Goal: Task Accomplishment & Management: Manage account settings

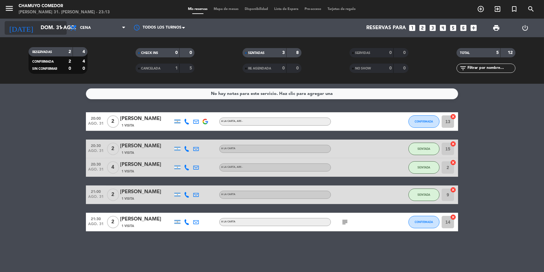
click at [43, 29] on input "dom. 31 ago." at bounding box center [70, 28] width 65 height 12
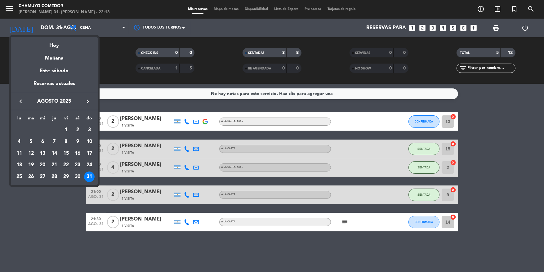
drag, startPoint x: 57, startPoint y: 56, endPoint x: 69, endPoint y: 37, distance: 22.2
click at [57, 56] on div "Mañana" at bounding box center [54, 56] width 87 height 13
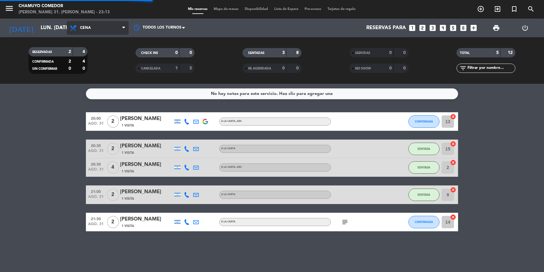
click at [90, 29] on span "Cena" at bounding box center [85, 28] width 11 height 4
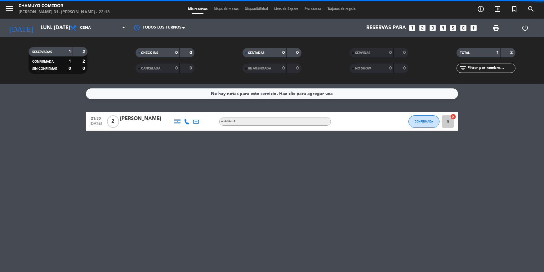
click at [94, 42] on div "RESERVADAS 1 2 CONFIRMADA 1 2 SIN CONFIRMAR 0 0 CHECK INS 0 0 CANCELADA 0 0 SEN…" at bounding box center [272, 60] width 544 height 47
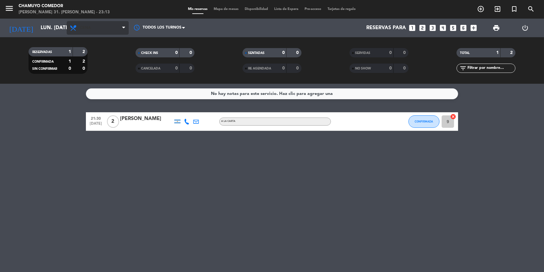
click at [92, 32] on span "Cena" at bounding box center [98, 28] width 62 height 14
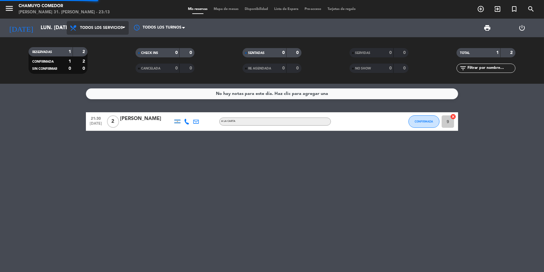
click at [96, 42] on div "menu Chamuyo Comedor [PERSON_NAME] 31. [PERSON_NAME] - 23:13 Mis reservas Mapa …" at bounding box center [272, 42] width 544 height 84
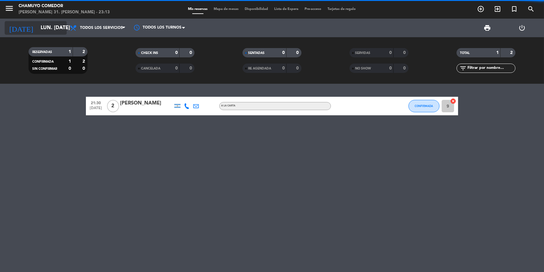
click at [40, 30] on input "lun. [DATE]" at bounding box center [70, 28] width 65 height 12
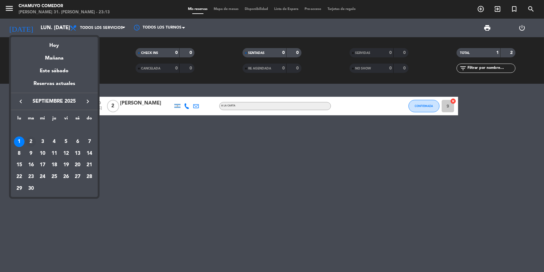
click at [32, 142] on div "2" at bounding box center [31, 142] width 11 height 11
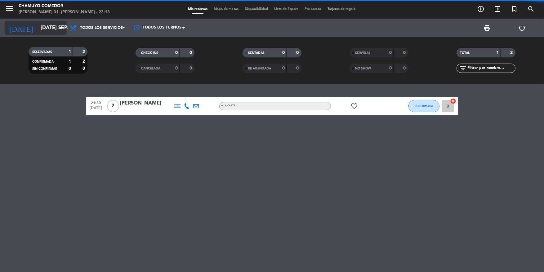
click at [38, 32] on input "[DATE] sep." at bounding box center [70, 28] width 65 height 12
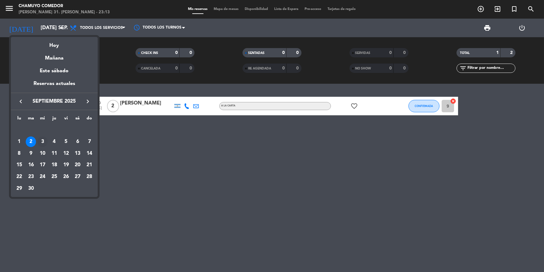
click at [43, 142] on div "3" at bounding box center [42, 142] width 11 height 11
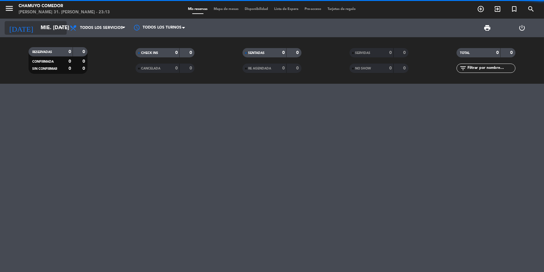
click at [39, 30] on input "mié. [DATE]" at bounding box center [70, 28] width 65 height 12
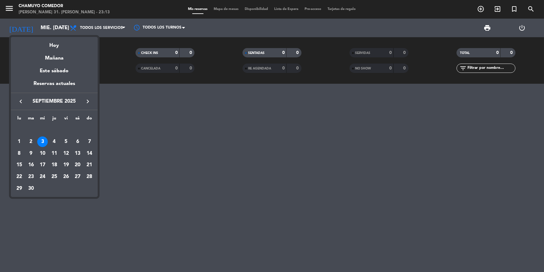
click at [54, 142] on div "4" at bounding box center [54, 142] width 11 height 11
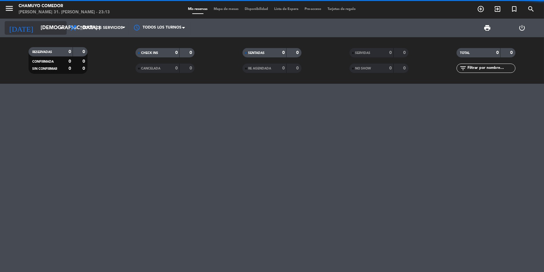
click at [38, 29] on input "[DEMOGRAPHIC_DATA] [DATE]" at bounding box center [70, 28] width 65 height 12
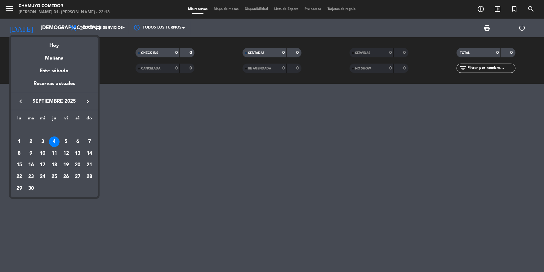
drag, startPoint x: 67, startPoint y: 142, endPoint x: 50, endPoint y: 54, distance: 90.0
click at [66, 142] on div "5" at bounding box center [66, 142] width 11 height 11
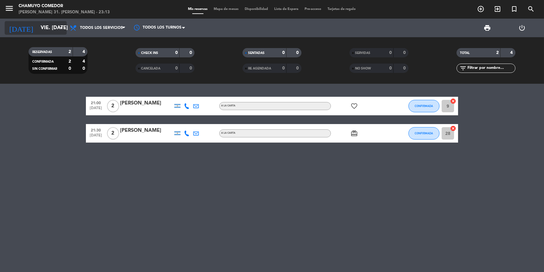
click at [38, 29] on input "vie. [DATE]" at bounding box center [70, 28] width 65 height 12
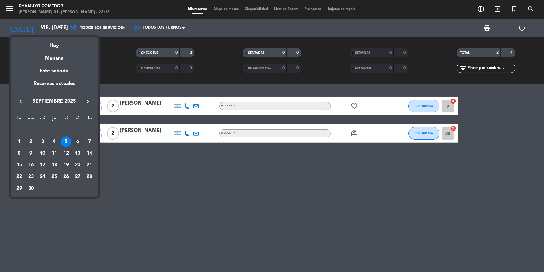
click at [75, 144] on div "6" at bounding box center [77, 142] width 11 height 11
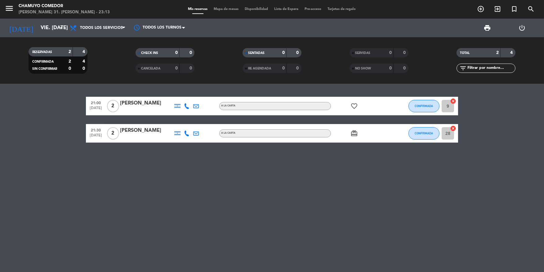
type input "sáb. [DATE]"
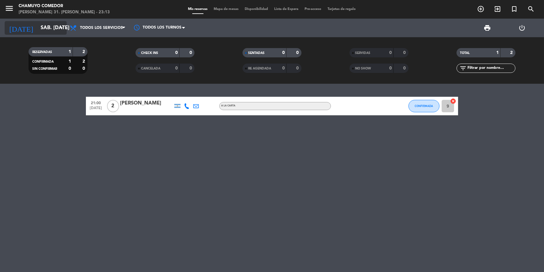
click at [49, 29] on input "sáb. [DATE]" at bounding box center [70, 28] width 65 height 12
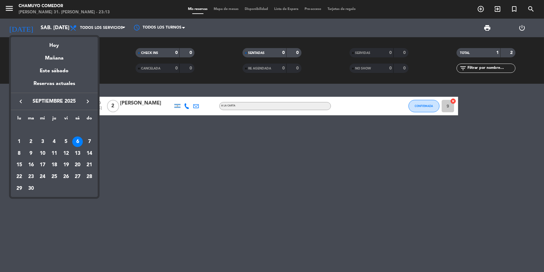
click at [476, 9] on div at bounding box center [272, 136] width 544 height 272
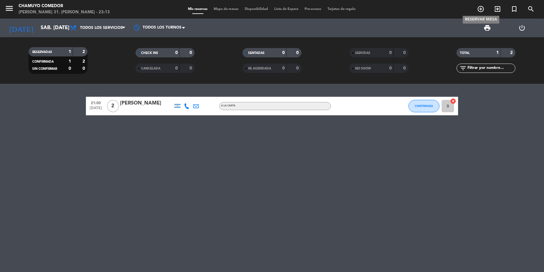
click at [479, 9] on icon "add_circle_outline" at bounding box center [480, 8] width 7 height 7
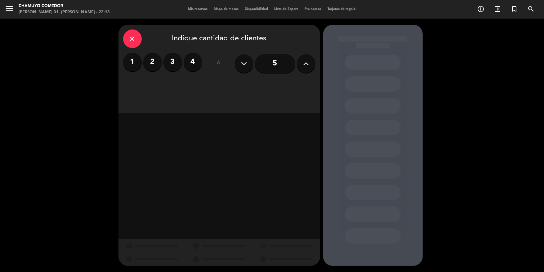
click at [154, 63] on label "2" at bounding box center [152, 62] width 19 height 19
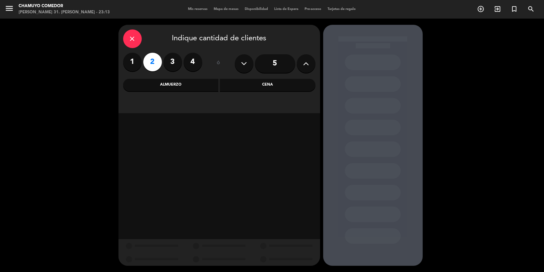
click at [245, 83] on div "Cena" at bounding box center [268, 85] width 96 height 12
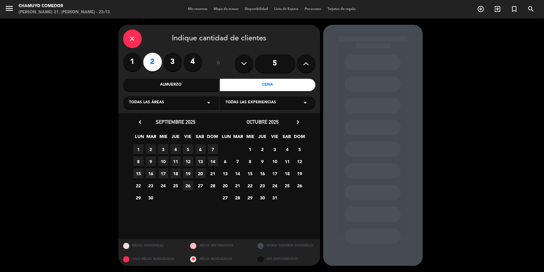
click at [200, 149] on span "6" at bounding box center [201, 149] width 10 height 10
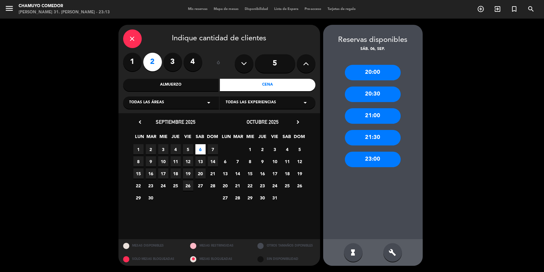
drag, startPoint x: 373, startPoint y: 74, endPoint x: 301, endPoint y: 87, distance: 73.5
click at [371, 74] on div "20:00" at bounding box center [373, 73] width 56 height 16
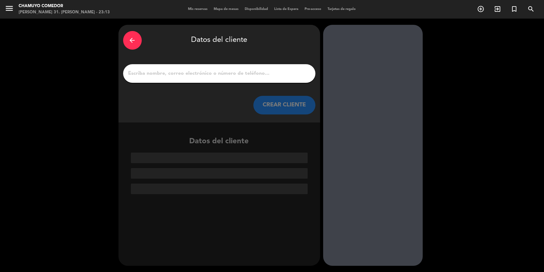
click at [245, 74] on input "1" at bounding box center [219, 73] width 183 height 9
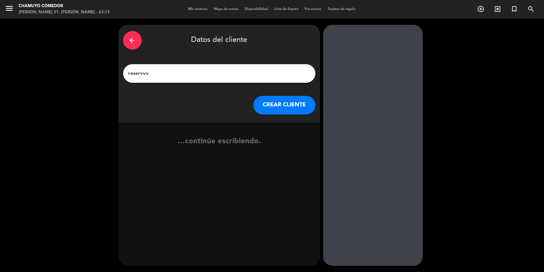
type input "reservvv"
click at [285, 102] on button "CREAR CLIENTE" at bounding box center [285, 105] width 62 height 19
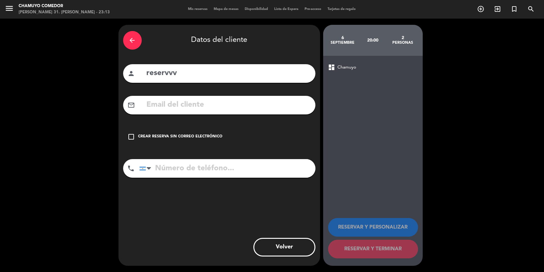
drag, startPoint x: 192, startPoint y: 136, endPoint x: 209, endPoint y: 137, distance: 16.8
click at [198, 137] on div "Crear reserva sin correo electrónico" at bounding box center [180, 137] width 84 height 6
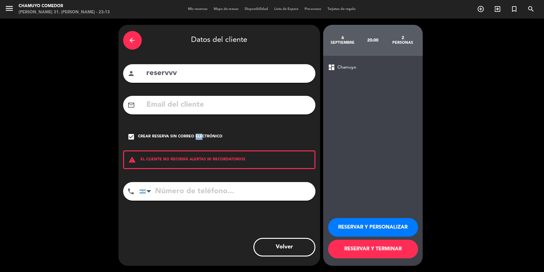
click at [360, 224] on button "RESERVAR Y PERSONALIZAR" at bounding box center [373, 227] width 90 height 19
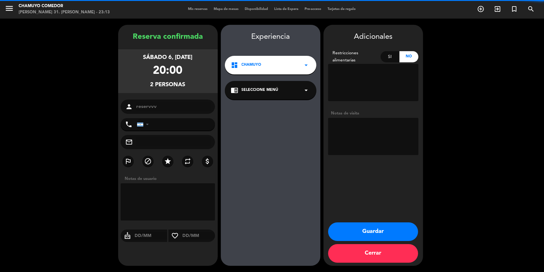
drag, startPoint x: 257, startPoint y: 89, endPoint x: 260, endPoint y: 97, distance: 8.2
click at [257, 91] on span "Seleccione Menú" at bounding box center [260, 90] width 37 height 6
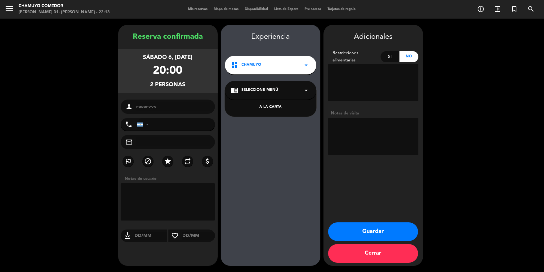
drag, startPoint x: 263, startPoint y: 106, endPoint x: 271, endPoint y: 107, distance: 8.6
click at [265, 106] on div "A LA CARTA" at bounding box center [270, 107] width 79 height 6
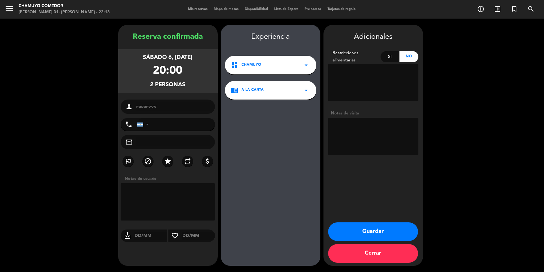
click at [364, 222] on div "Adicionales Restricciones alimentarias Si No Notas de visita Guardar Cerrar" at bounding box center [374, 145] width 100 height 241
click at [377, 228] on button "Guardar" at bounding box center [373, 232] width 90 height 19
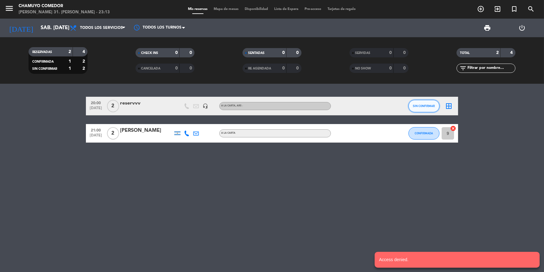
click at [418, 107] on span "SIN CONFIRMAR" at bounding box center [424, 105] width 22 height 3
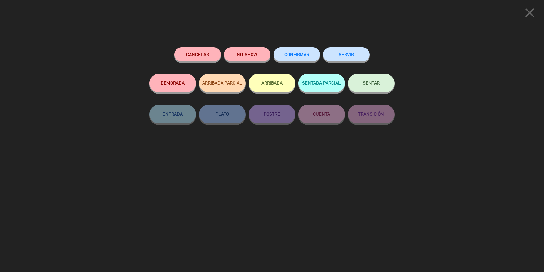
drag, startPoint x: 297, startPoint y: 59, endPoint x: 351, endPoint y: 70, distance: 55.1
click at [298, 59] on button "CONFIRMAR" at bounding box center [297, 54] width 47 height 14
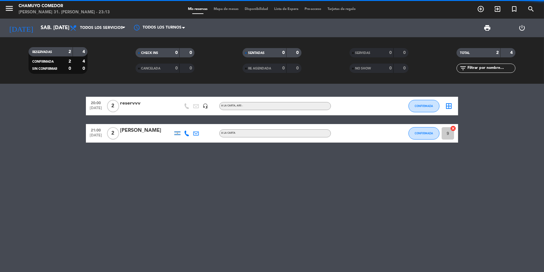
click at [447, 102] on icon "border_all" at bounding box center [448, 105] width 7 height 7
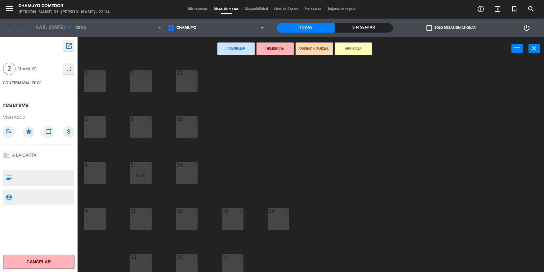
scroll to position [51, 0]
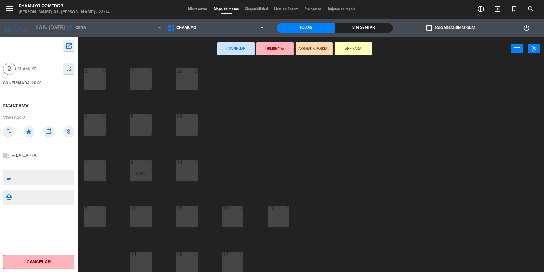
click at [144, 122] on div "8 2" at bounding box center [141, 125] width 22 height 22
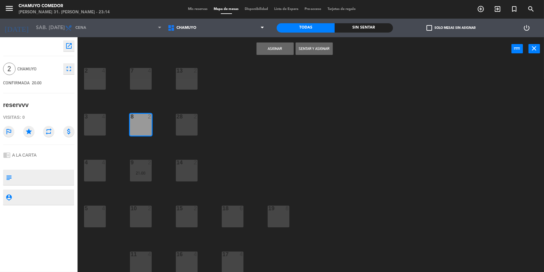
click at [276, 47] on button "Asignar" at bounding box center [275, 49] width 37 height 12
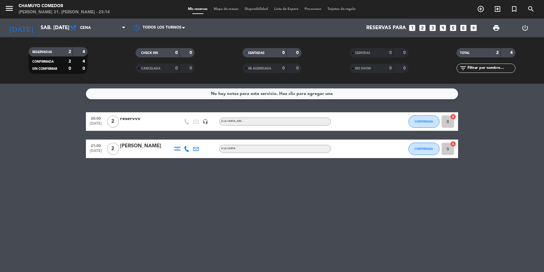
click at [441, 27] on icon "looks_4" at bounding box center [443, 28] width 8 height 8
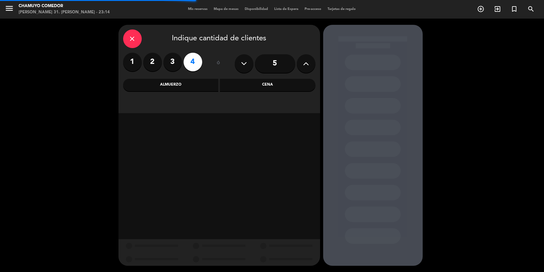
click at [248, 85] on div "Cena" at bounding box center [268, 85] width 96 height 12
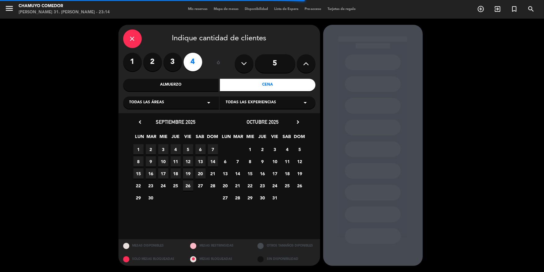
click at [203, 148] on span "6" at bounding box center [201, 149] width 10 height 10
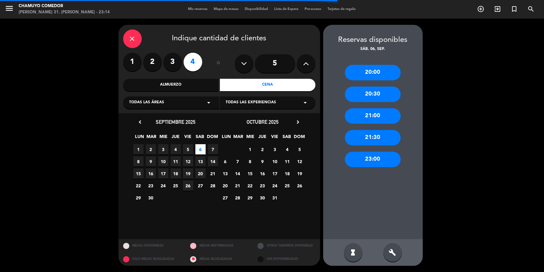
drag, startPoint x: 371, startPoint y: 73, endPoint x: 356, endPoint y: 75, distance: 14.4
click at [371, 72] on div "20:00" at bounding box center [373, 73] width 56 height 16
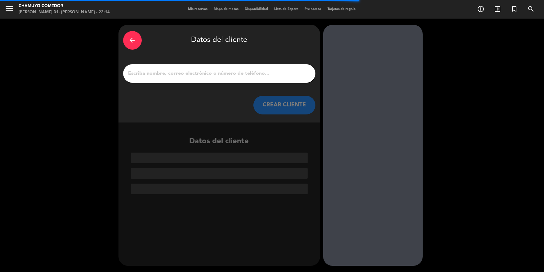
click at [237, 77] on input "1" at bounding box center [219, 73] width 183 height 9
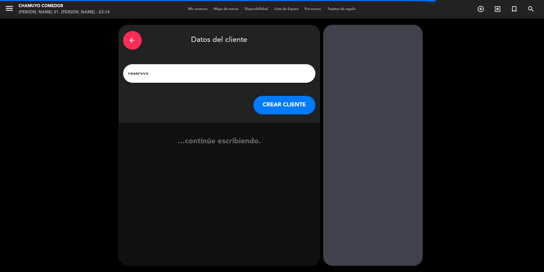
type input "reservvv"
click at [280, 106] on button "CREAR CLIENTE" at bounding box center [285, 105] width 62 height 19
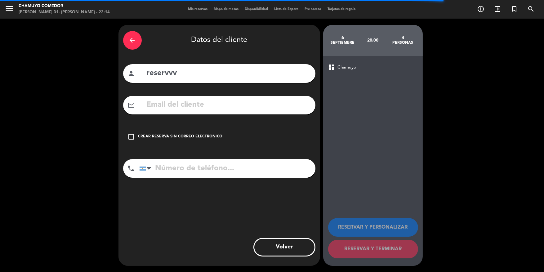
drag, startPoint x: 192, startPoint y: 134, endPoint x: 203, endPoint y: 137, distance: 11.8
click at [198, 136] on div "Crear reserva sin correo electrónico" at bounding box center [180, 137] width 84 height 6
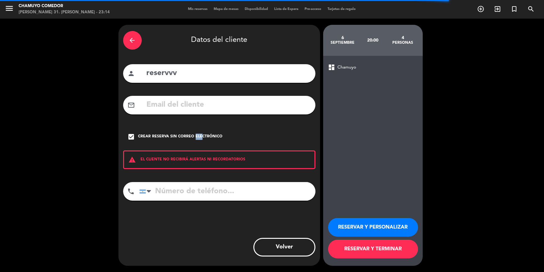
click at [367, 225] on button "RESERVAR Y PERSONALIZAR" at bounding box center [373, 227] width 90 height 19
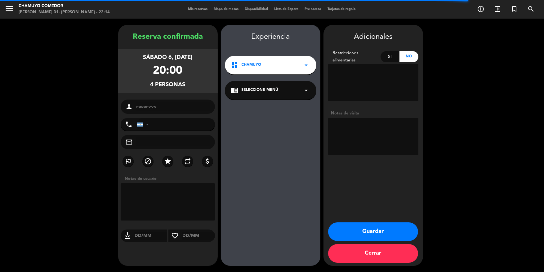
click at [282, 91] on div "chrome_reader_mode Seleccione Menú arrow_drop_down" at bounding box center [271, 90] width 92 height 19
drag, startPoint x: 267, startPoint y: 105, endPoint x: 277, endPoint y: 116, distance: 14.7
click at [268, 105] on div "A LA CARTA" at bounding box center [270, 107] width 79 height 6
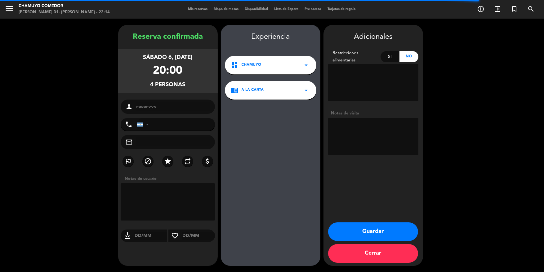
click at [358, 230] on button "Guardar" at bounding box center [373, 232] width 90 height 19
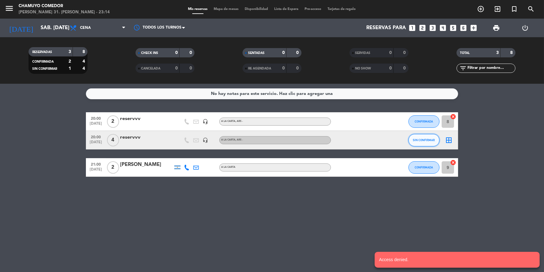
click at [425, 139] on span "SIN CONFIRMAR" at bounding box center [424, 139] width 22 height 3
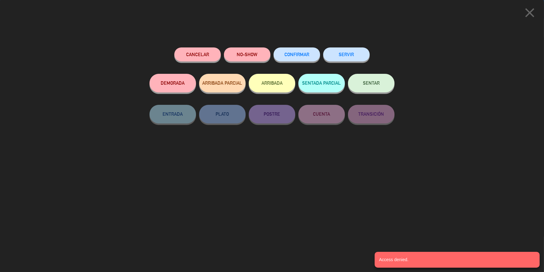
drag, startPoint x: 297, startPoint y: 59, endPoint x: 415, endPoint y: 112, distance: 129.2
click at [299, 60] on button "CONFIRMAR" at bounding box center [297, 54] width 47 height 14
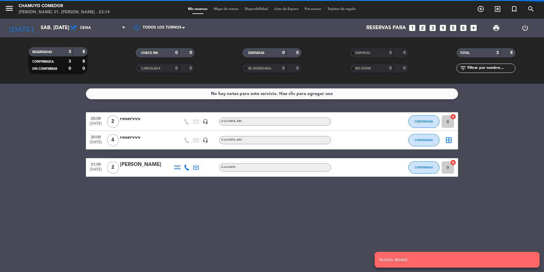
click at [448, 140] on icon "border_all" at bounding box center [448, 140] width 7 height 7
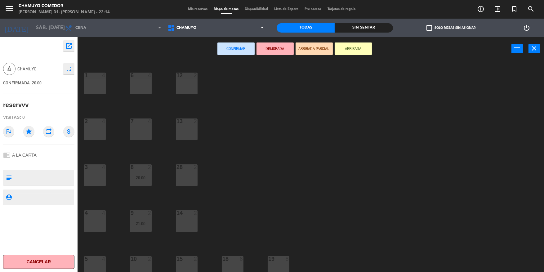
click at [145, 81] on div "6 4" at bounding box center [141, 84] width 22 height 22
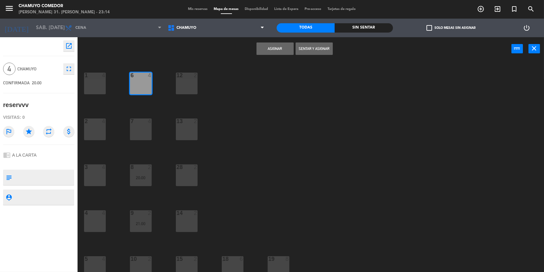
click at [274, 48] on button "Asignar" at bounding box center [275, 49] width 37 height 12
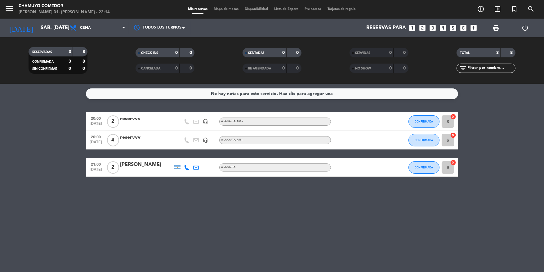
click at [423, 29] on icon "looks_two" at bounding box center [423, 28] width 8 height 8
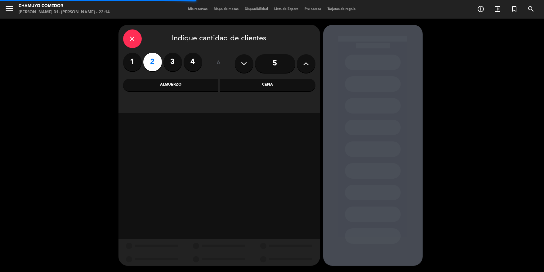
click at [254, 89] on div "Cena" at bounding box center [268, 85] width 96 height 12
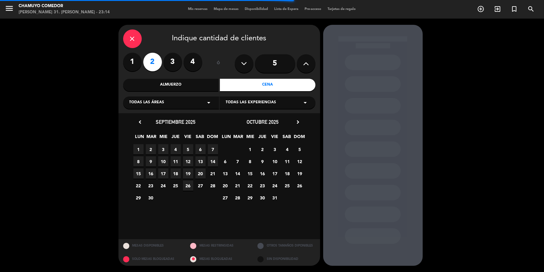
click at [190, 151] on span "5" at bounding box center [188, 149] width 10 height 10
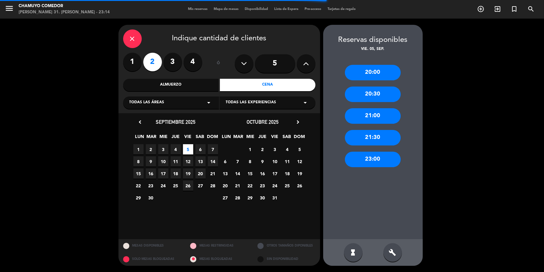
drag, startPoint x: 379, startPoint y: 70, endPoint x: 357, endPoint y: 75, distance: 23.0
click at [378, 70] on div "20:00" at bounding box center [373, 73] width 56 height 16
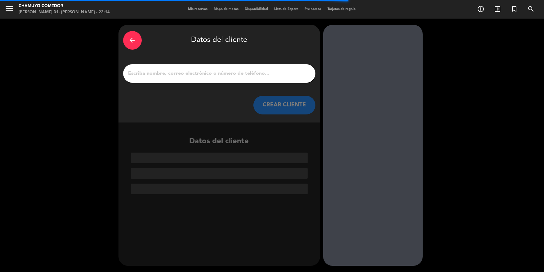
click at [178, 75] on input "1" at bounding box center [219, 73] width 183 height 9
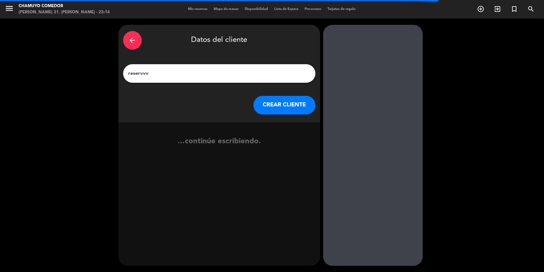
type input "reservvv"
click at [280, 102] on button "CREAR CLIENTE" at bounding box center [285, 105] width 62 height 19
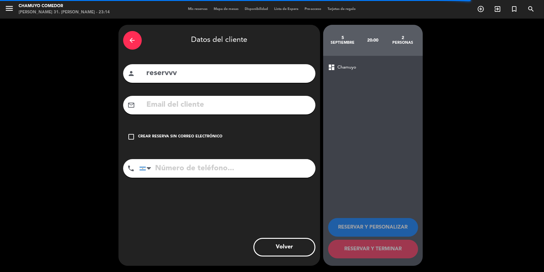
drag, startPoint x: 167, startPoint y: 133, endPoint x: 330, endPoint y: 180, distance: 169.6
click at [167, 133] on div "check_box_outline_blank Crear reserva sin correo electrónico" at bounding box center [219, 137] width 192 height 19
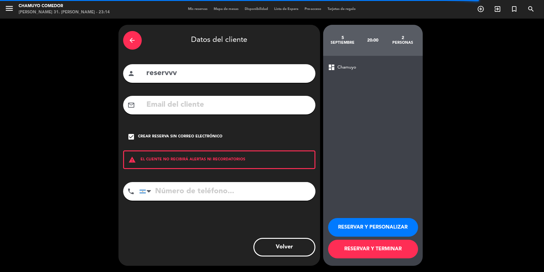
drag, startPoint x: 392, startPoint y: 230, endPoint x: 381, endPoint y: 214, distance: 19.7
click at [392, 230] on button "RESERVAR Y PERSONALIZAR" at bounding box center [373, 227] width 90 height 19
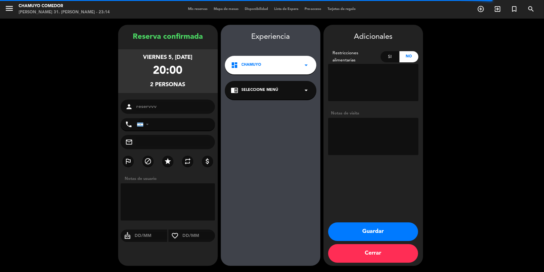
drag, startPoint x: 297, startPoint y: 89, endPoint x: 292, endPoint y: 99, distance: 10.8
click at [297, 90] on div "chrome_reader_mode Seleccione Menú arrow_drop_down" at bounding box center [271, 90] width 92 height 19
click at [265, 106] on div "A LA CARTA" at bounding box center [270, 107] width 79 height 6
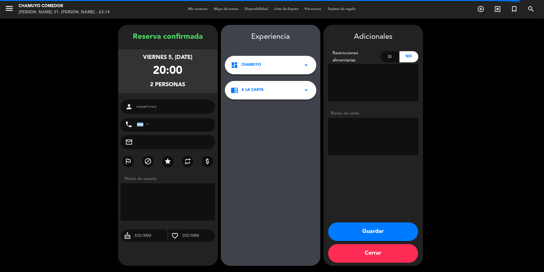
click at [388, 230] on button "Guardar" at bounding box center [373, 232] width 90 height 19
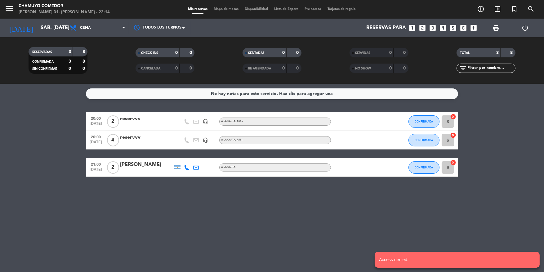
click at [440, 29] on icon "looks_4" at bounding box center [443, 28] width 8 height 8
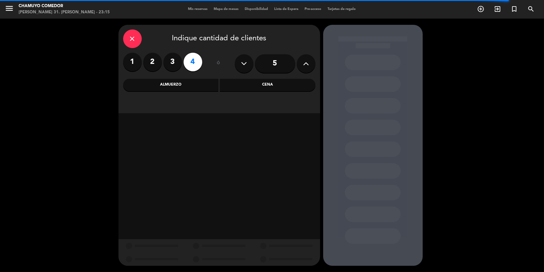
click at [277, 86] on div "Cena" at bounding box center [268, 85] width 96 height 12
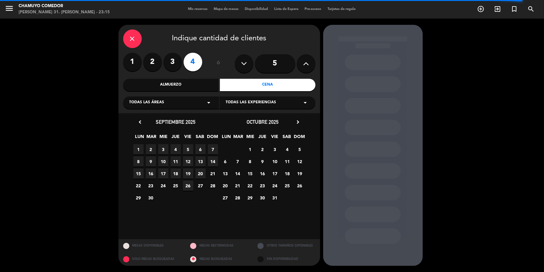
click at [188, 148] on span "5" at bounding box center [188, 149] width 10 height 10
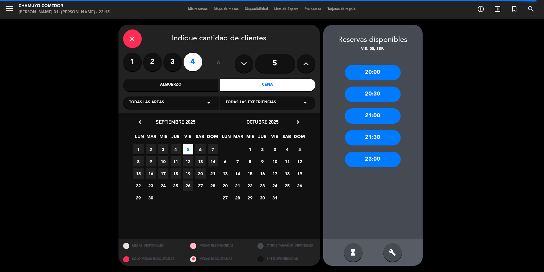
click at [376, 77] on div "20:00" at bounding box center [373, 73] width 56 height 16
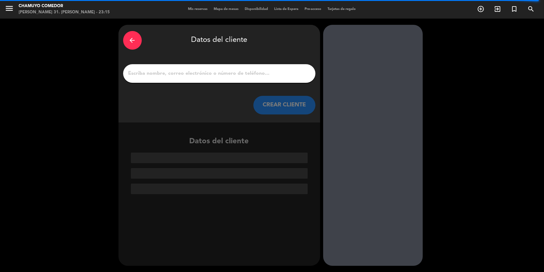
click at [246, 73] on input "1" at bounding box center [219, 73] width 183 height 9
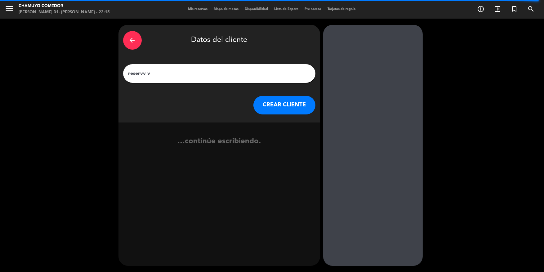
type input "reservv v"
click at [299, 108] on button "CREAR CLIENTE" at bounding box center [285, 105] width 62 height 19
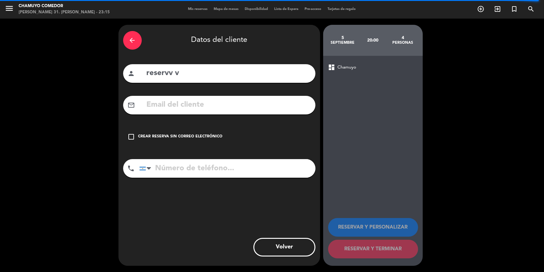
drag, startPoint x: 198, startPoint y: 136, endPoint x: 209, endPoint y: 139, distance: 11.2
click at [202, 137] on div "Crear reserva sin correo electrónico" at bounding box center [180, 137] width 84 height 6
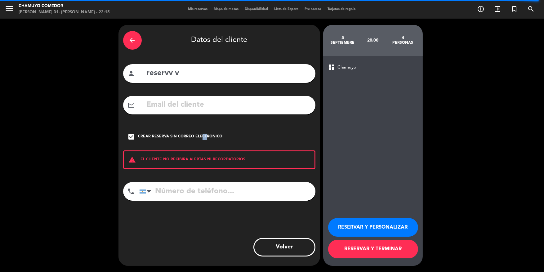
click at [357, 223] on button "RESERVAR Y PERSONALIZAR" at bounding box center [373, 227] width 90 height 19
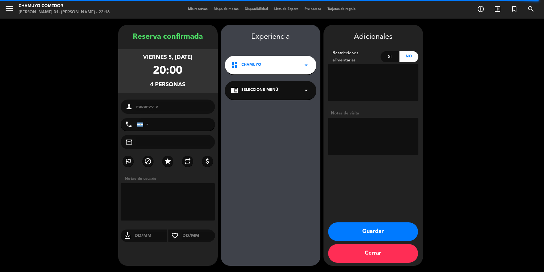
click at [275, 88] on span "Seleccione Menú" at bounding box center [260, 90] width 37 height 6
drag, startPoint x: 268, startPoint y: 108, endPoint x: 272, endPoint y: 112, distance: 4.8
click at [272, 112] on div "A LA CARTA" at bounding box center [271, 103] width 92 height 26
click at [388, 229] on button "Guardar" at bounding box center [373, 232] width 90 height 19
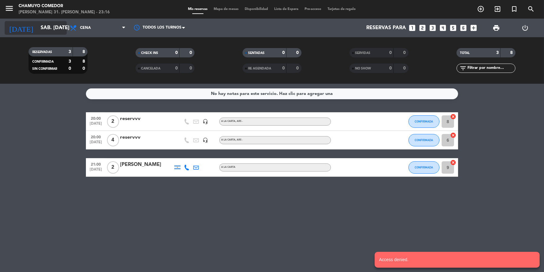
click at [50, 29] on input "sáb. [DATE]" at bounding box center [70, 28] width 65 height 12
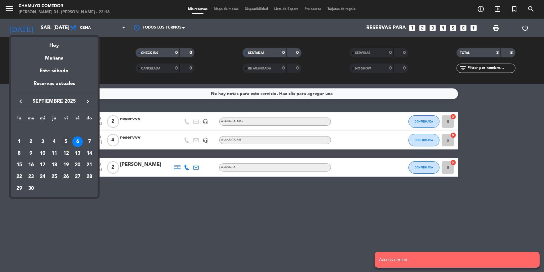
click at [67, 141] on div "5" at bounding box center [66, 142] width 11 height 11
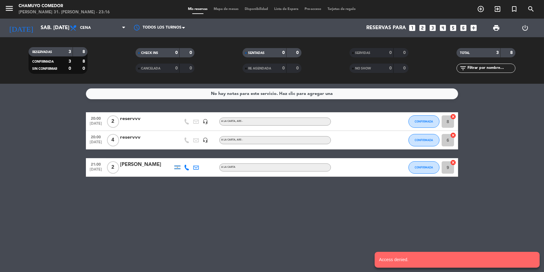
type input "vie. [DATE]"
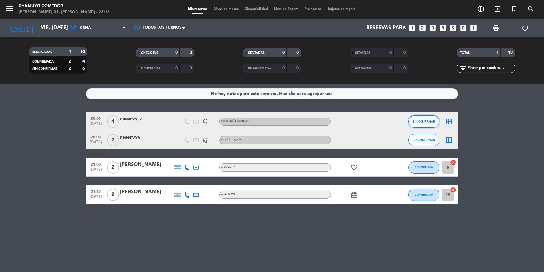
click at [415, 118] on button "SIN CONFIRMAR" at bounding box center [424, 121] width 31 height 12
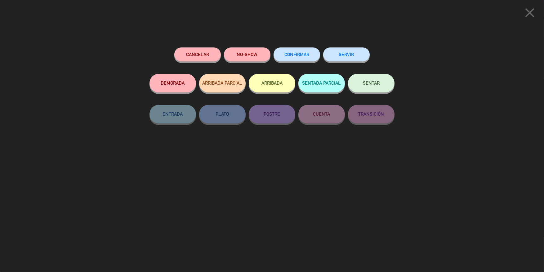
drag, startPoint x: 282, startPoint y: 49, endPoint x: 292, endPoint y: 53, distance: 10.7
click at [283, 49] on button "CONFIRMAR" at bounding box center [297, 54] width 47 height 14
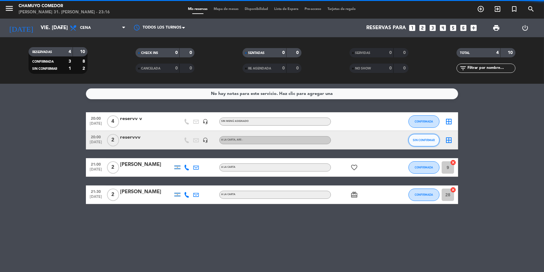
click at [424, 135] on button "SIN CONFIRMAR" at bounding box center [424, 140] width 31 height 12
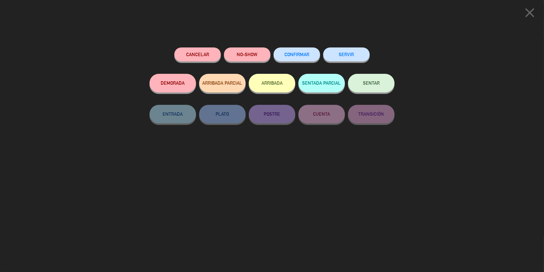
click at [305, 55] on span "CONFIRMAR" at bounding box center [297, 54] width 25 height 5
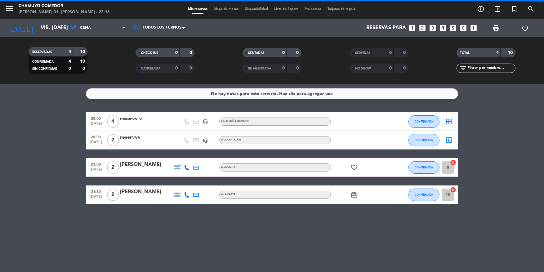
click at [449, 122] on icon "border_all" at bounding box center [448, 121] width 7 height 7
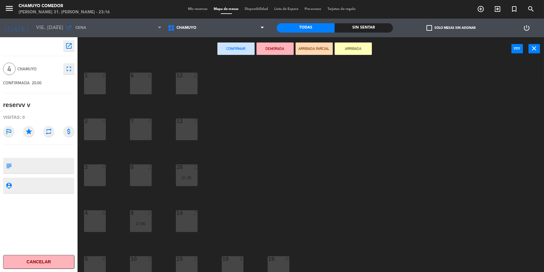
click at [143, 84] on div "6 4" at bounding box center [141, 84] width 22 height 22
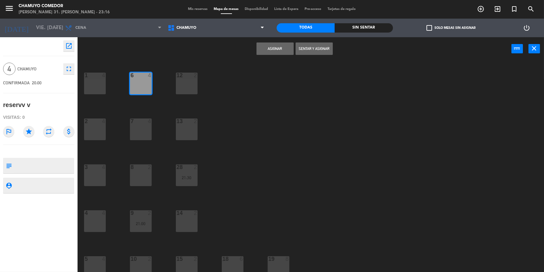
click at [278, 47] on button "Asignar" at bounding box center [275, 49] width 37 height 12
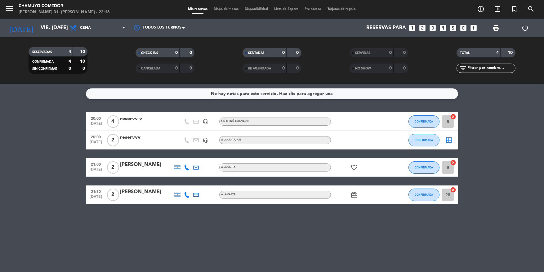
click at [446, 141] on icon "border_all" at bounding box center [448, 140] width 7 height 7
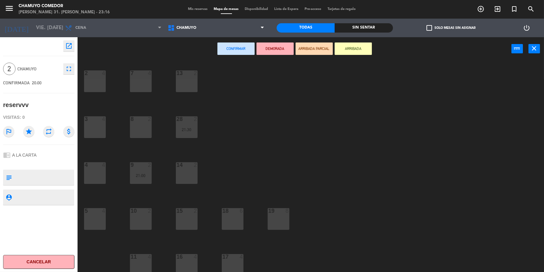
scroll to position [51, 0]
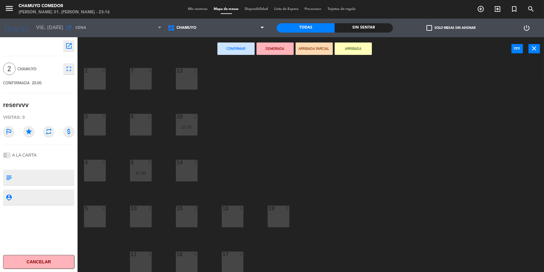
click at [140, 126] on div "8 2" at bounding box center [141, 125] width 22 height 22
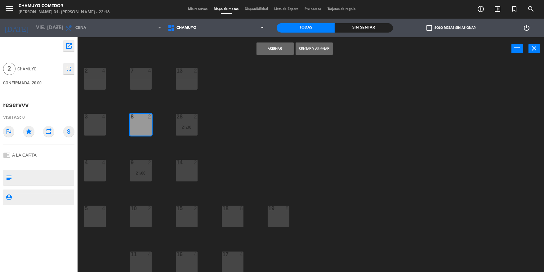
click at [281, 51] on button "Asignar" at bounding box center [275, 49] width 37 height 12
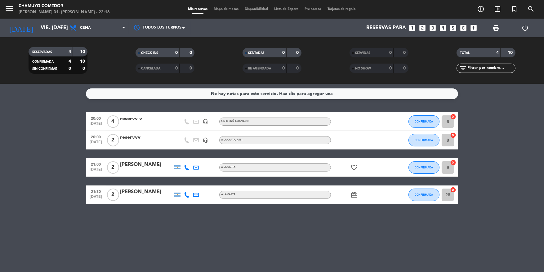
drag, startPoint x: 353, startPoint y: 164, endPoint x: 354, endPoint y: 176, distance: 12.1
click at [353, 167] on icon "favorite_border" at bounding box center [354, 167] width 7 height 7
click at [354, 193] on icon "card_giftcard" at bounding box center [354, 194] width 7 height 7
click at [47, 29] on input "vie. [DATE]" at bounding box center [70, 28] width 65 height 12
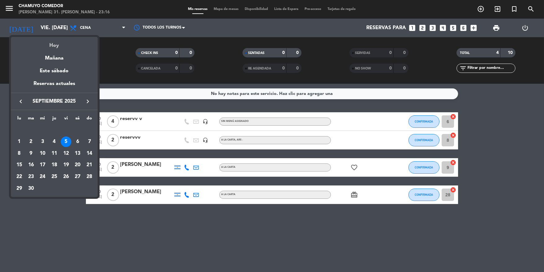
click at [53, 45] on div "Hoy" at bounding box center [54, 43] width 87 height 13
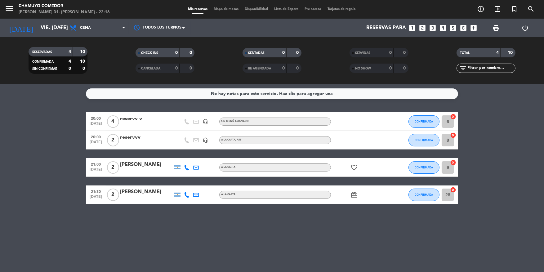
type input "dom. 31 ago."
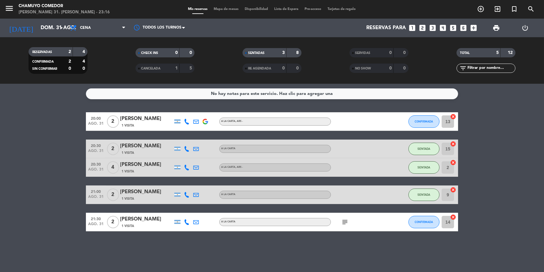
click at [345, 219] on icon "subject" at bounding box center [344, 222] width 7 height 7
